Goal: Navigation & Orientation: Find specific page/section

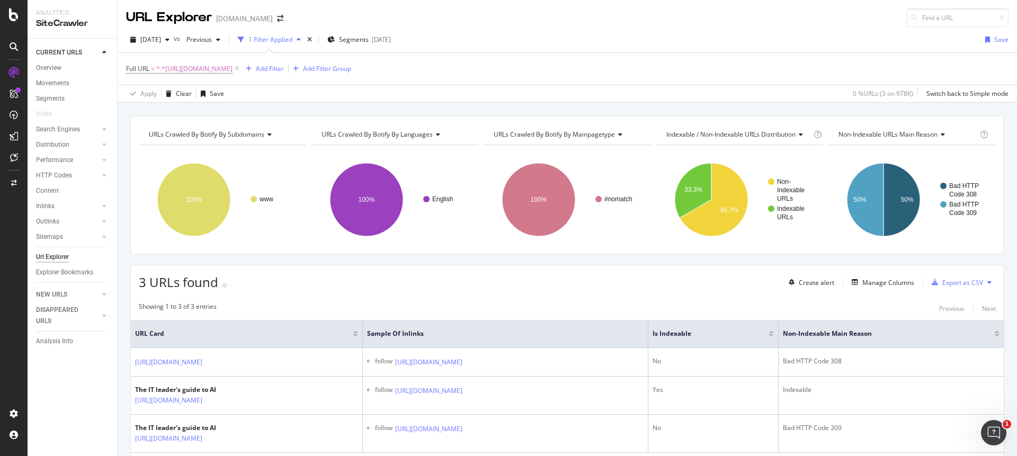
scroll to position [58, 0]
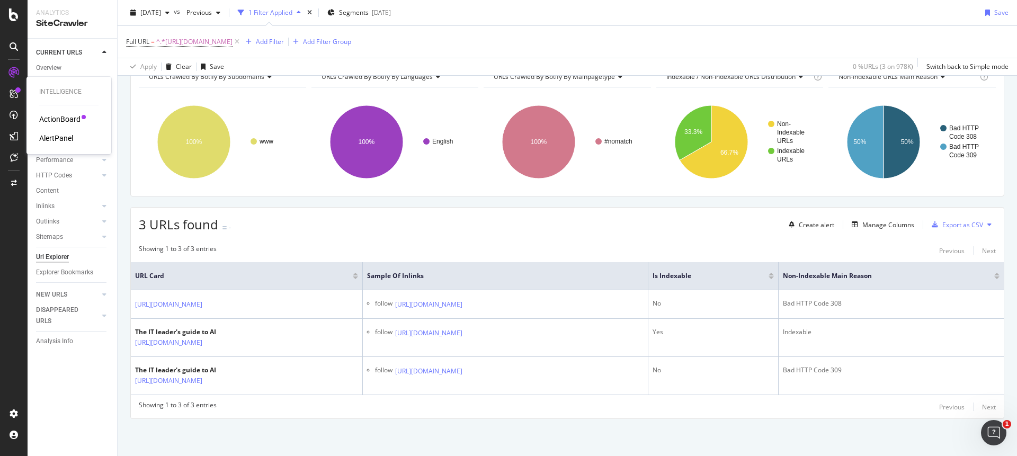
click at [20, 95] on div at bounding box center [13, 93] width 17 height 17
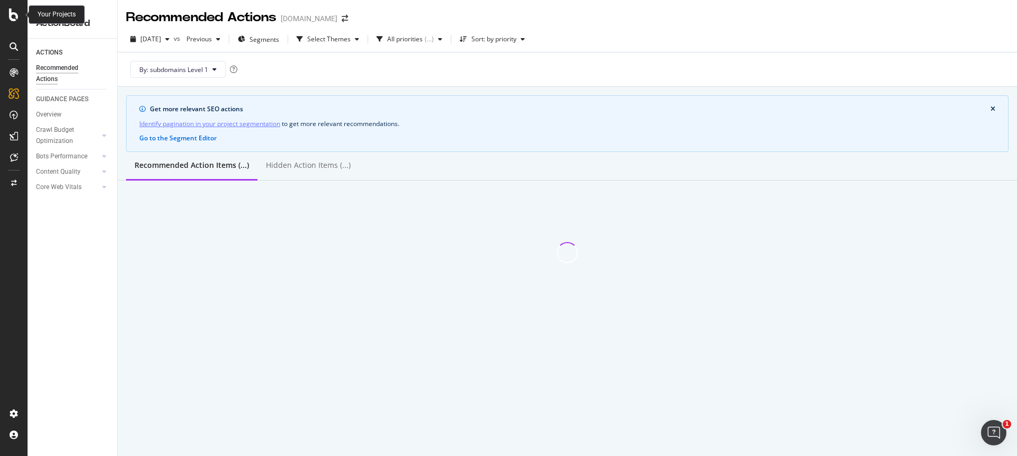
click at [12, 15] on icon at bounding box center [14, 14] width 10 height 13
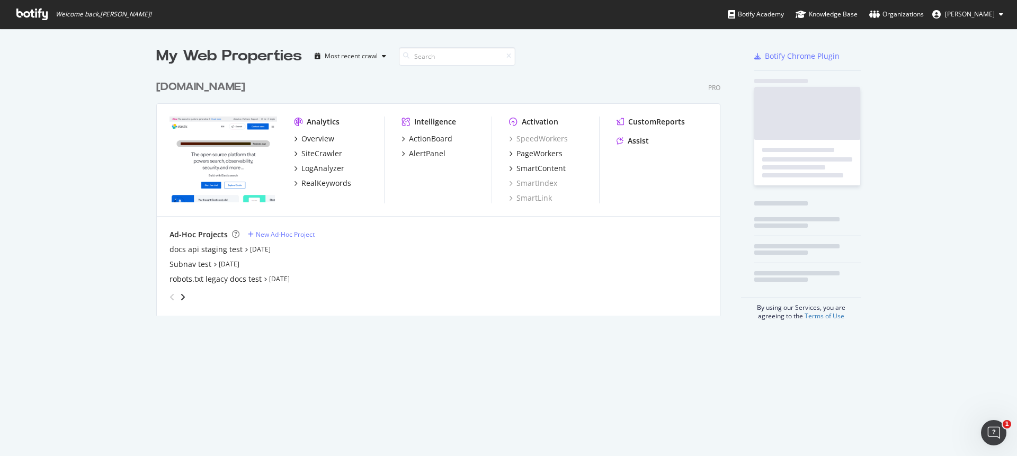
scroll to position [456, 1017]
